Goal: Navigation & Orientation: Find specific page/section

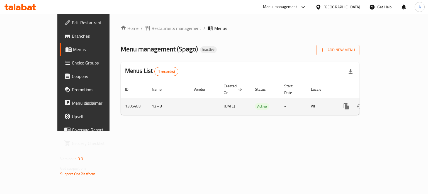
click at [394, 100] on link "enhanced table" at bounding box center [386, 106] width 13 height 13
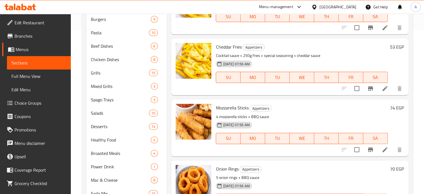
scroll to position [163, 0]
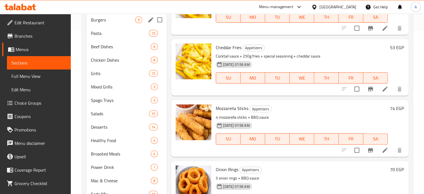
click at [97, 17] on span "Burgers" at bounding box center [113, 19] width 45 height 7
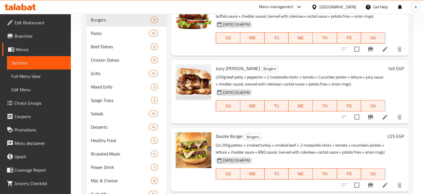
click at [423, 75] on div "Home / Restaurants management / Menus / Sections Spago Inactive import export M…" at bounding box center [247, 121] width 353 height 542
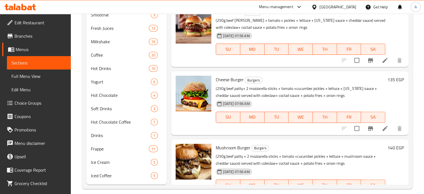
scroll to position [362, 0]
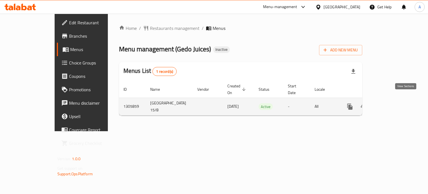
click at [394, 103] on icon "enhanced table" at bounding box center [390, 106] width 7 height 7
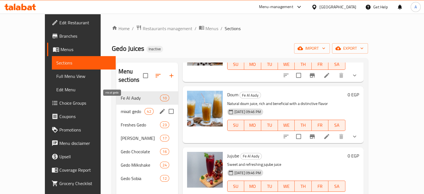
click at [121, 108] on span "mixat gedo" at bounding box center [133, 111] width 24 height 7
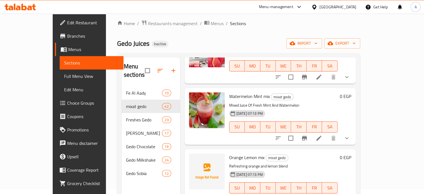
scroll to position [1, 0]
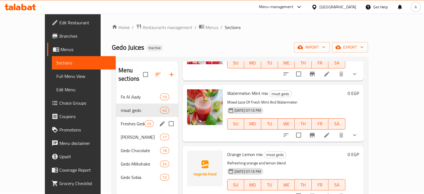
click at [121, 120] on span "Freshes Gedo" at bounding box center [133, 123] width 24 height 7
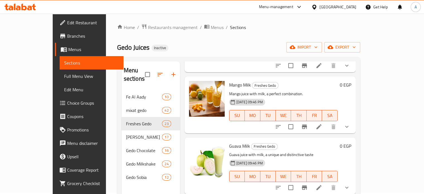
scroll to position [1222, 0]
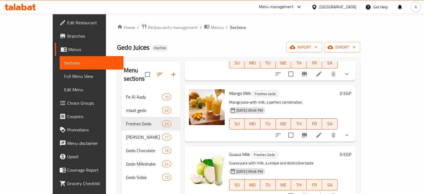
click at [360, 100] on div "Menu sections Fe Al Aady 10 mixat gedo 42 Freshes Gedo 23 [PERSON_NAME] Gedo 17…" at bounding box center [238, 158] width 243 height 203
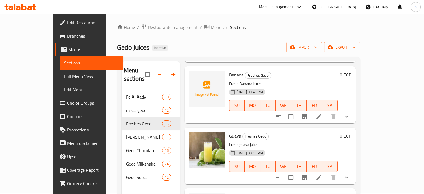
scroll to position [0, 0]
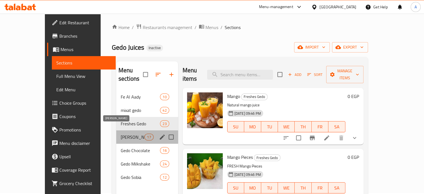
click at [121, 134] on span "[PERSON_NAME]" at bounding box center [133, 137] width 24 height 7
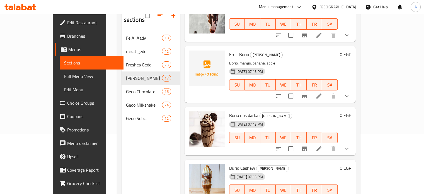
scroll to position [814, 0]
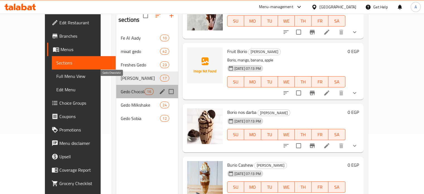
click at [121, 88] on span "Gedo Chocolate" at bounding box center [133, 91] width 24 height 7
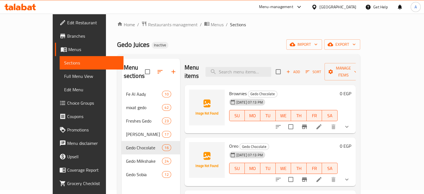
scroll to position [4, 0]
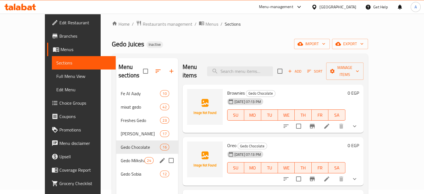
click at [121, 156] on div "Gedo Milkshake 24" at bounding box center [147, 160] width 62 height 13
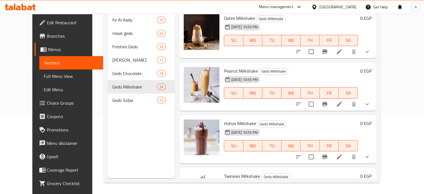
scroll to position [1181, 0]
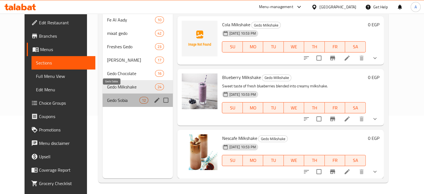
click at [114, 97] on span "Gedo Sobia" at bounding box center [123, 100] width 32 height 7
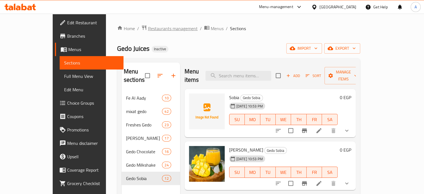
click at [148, 26] on span "Restaurants management" at bounding box center [173, 28] width 50 height 7
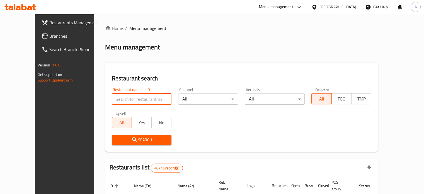
click at [121, 97] on input "search" at bounding box center [142, 98] width 60 height 11
click at [49, 21] on span "Restaurants Management" at bounding box center [75, 22] width 52 height 7
